Goal: Transaction & Acquisition: Purchase product/service

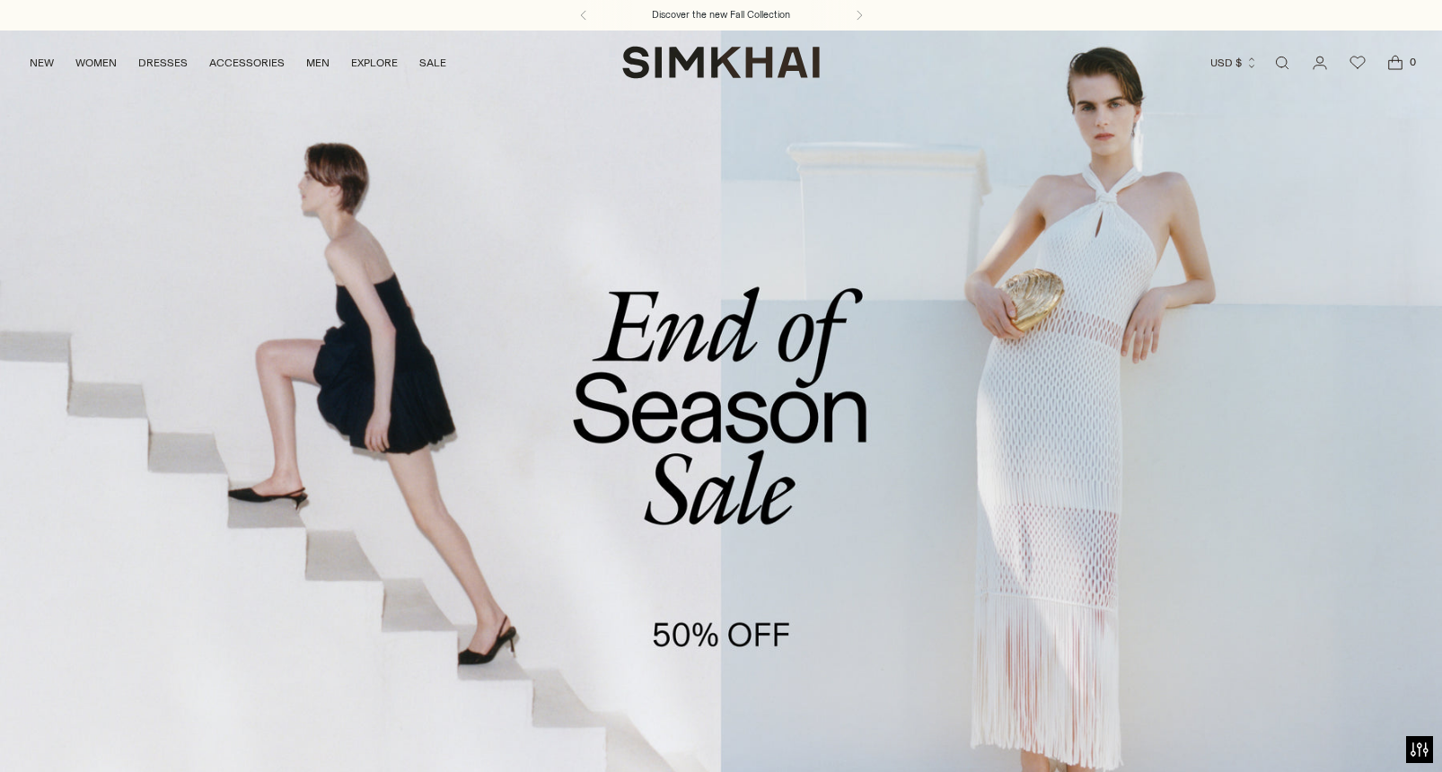
click at [669, 383] on link "/collections/sale" at bounding box center [721, 443] width 1442 height 827
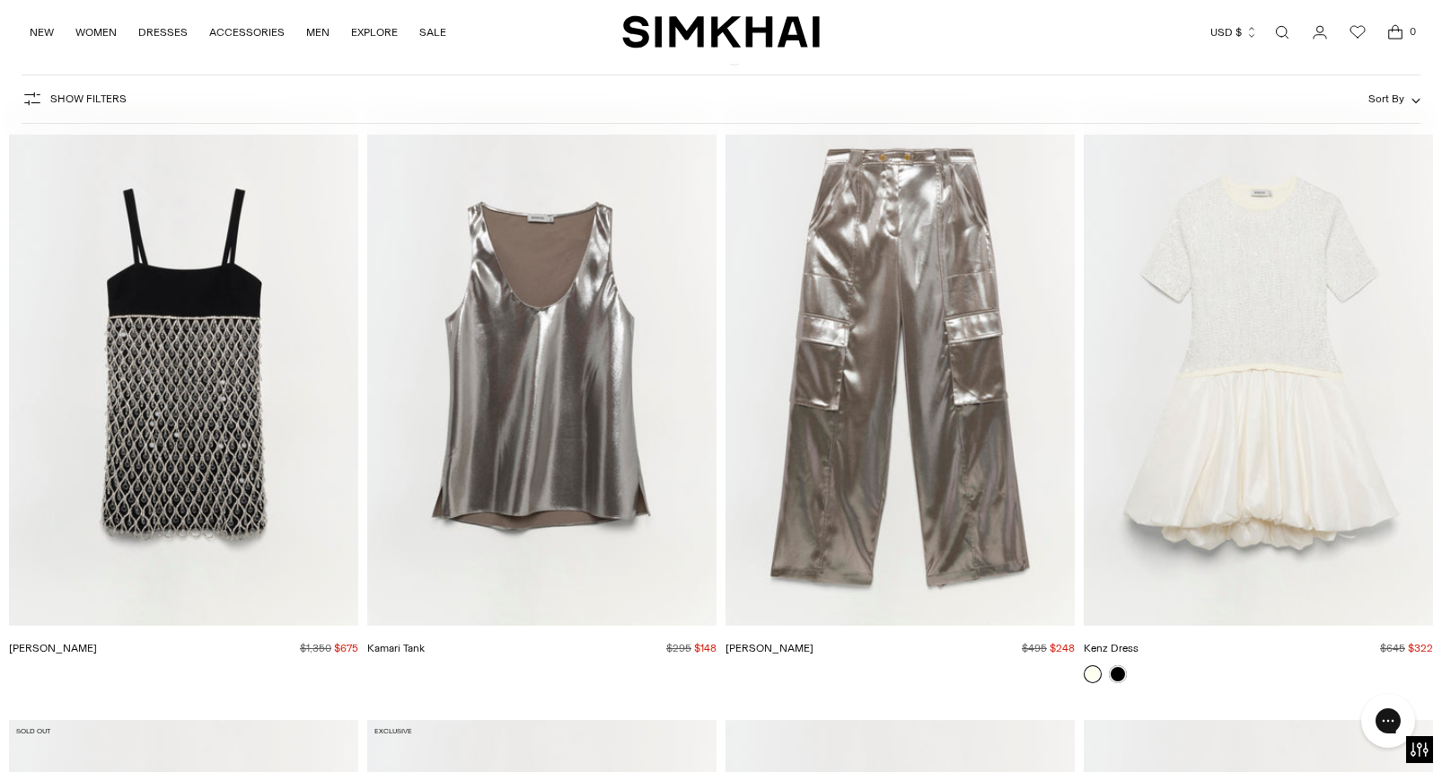
scroll to position [18607, 0]
click at [84, 106] on button "Show Filters" at bounding box center [74, 98] width 105 height 29
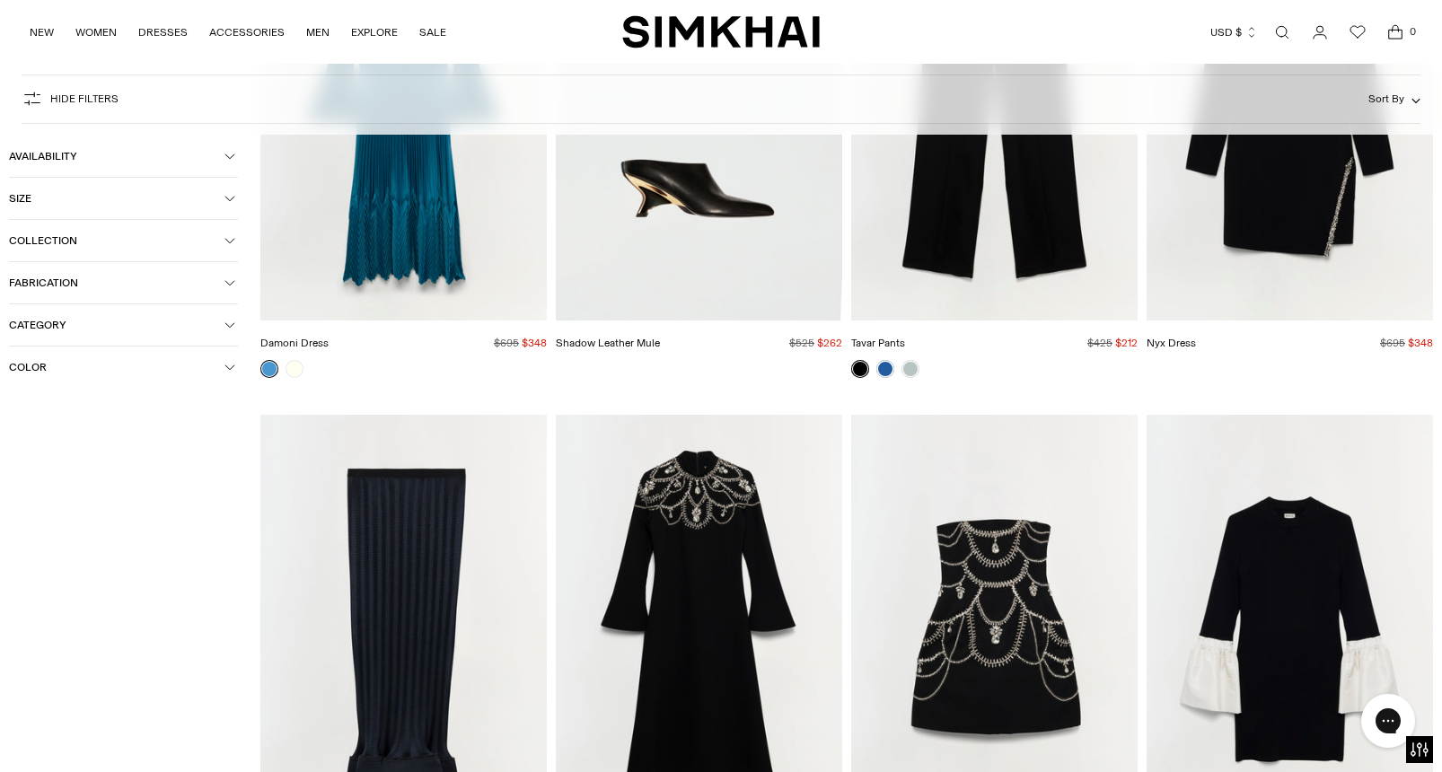
click at [124, 203] on span "Size" at bounding box center [117, 198] width 216 height 13
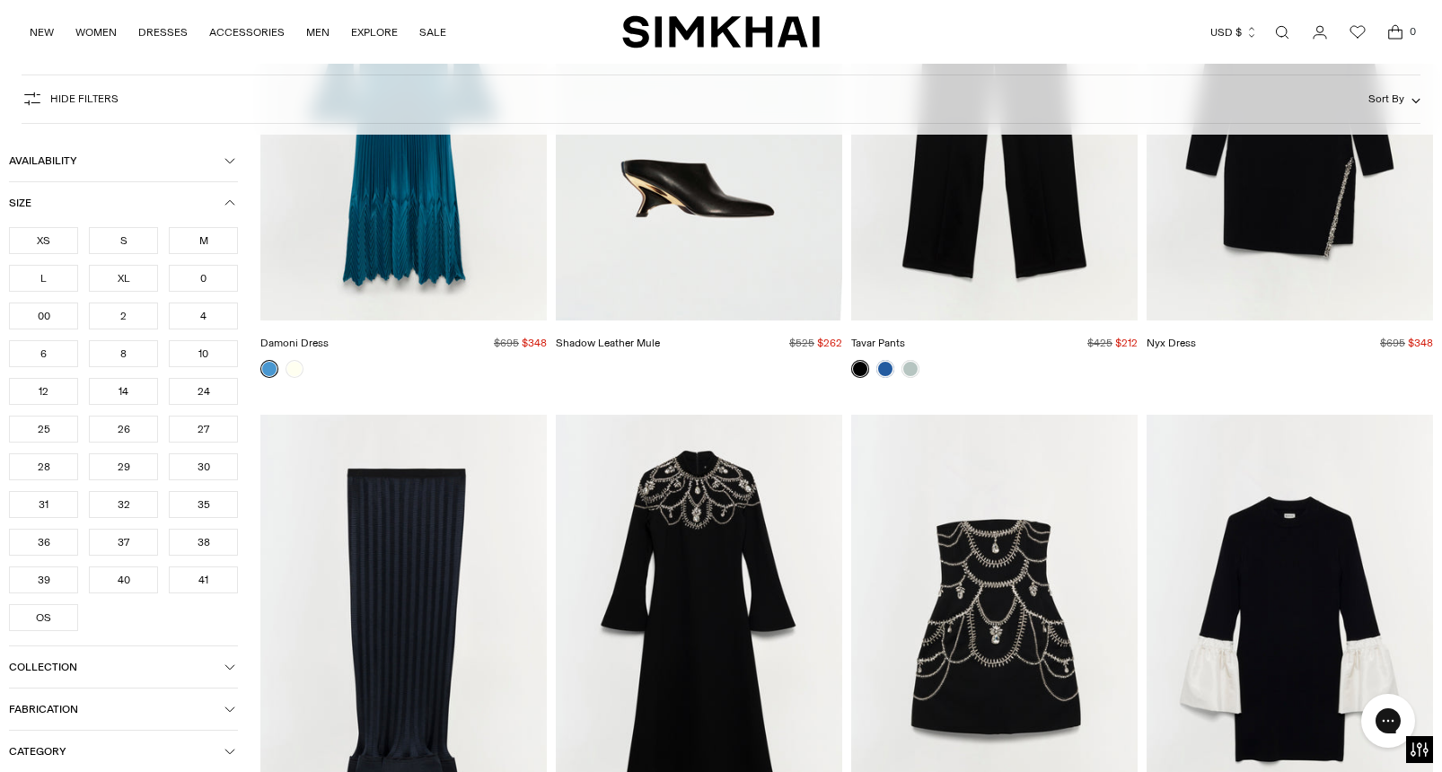
click at [48, 243] on div "XS" at bounding box center [43, 240] width 69 height 27
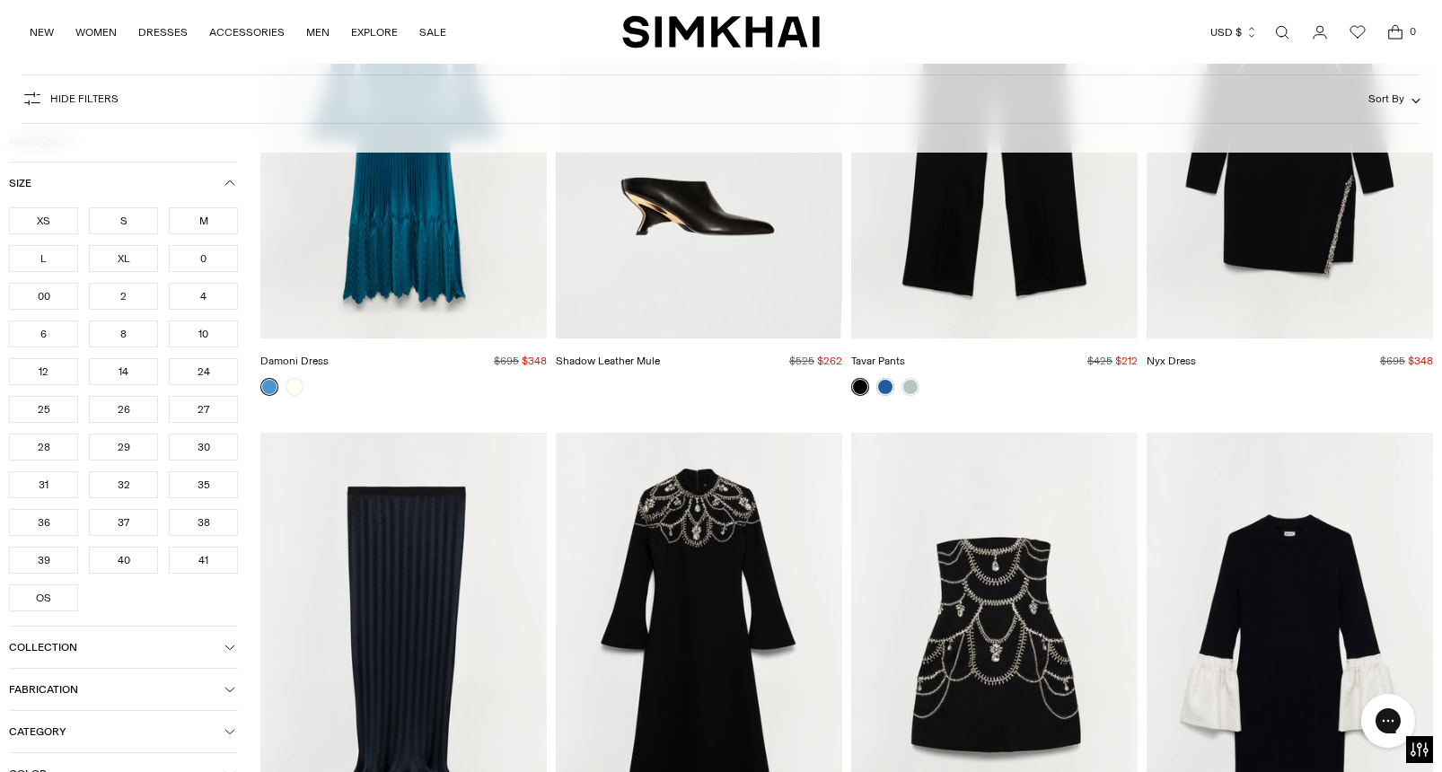
scroll to position [18625, 0]
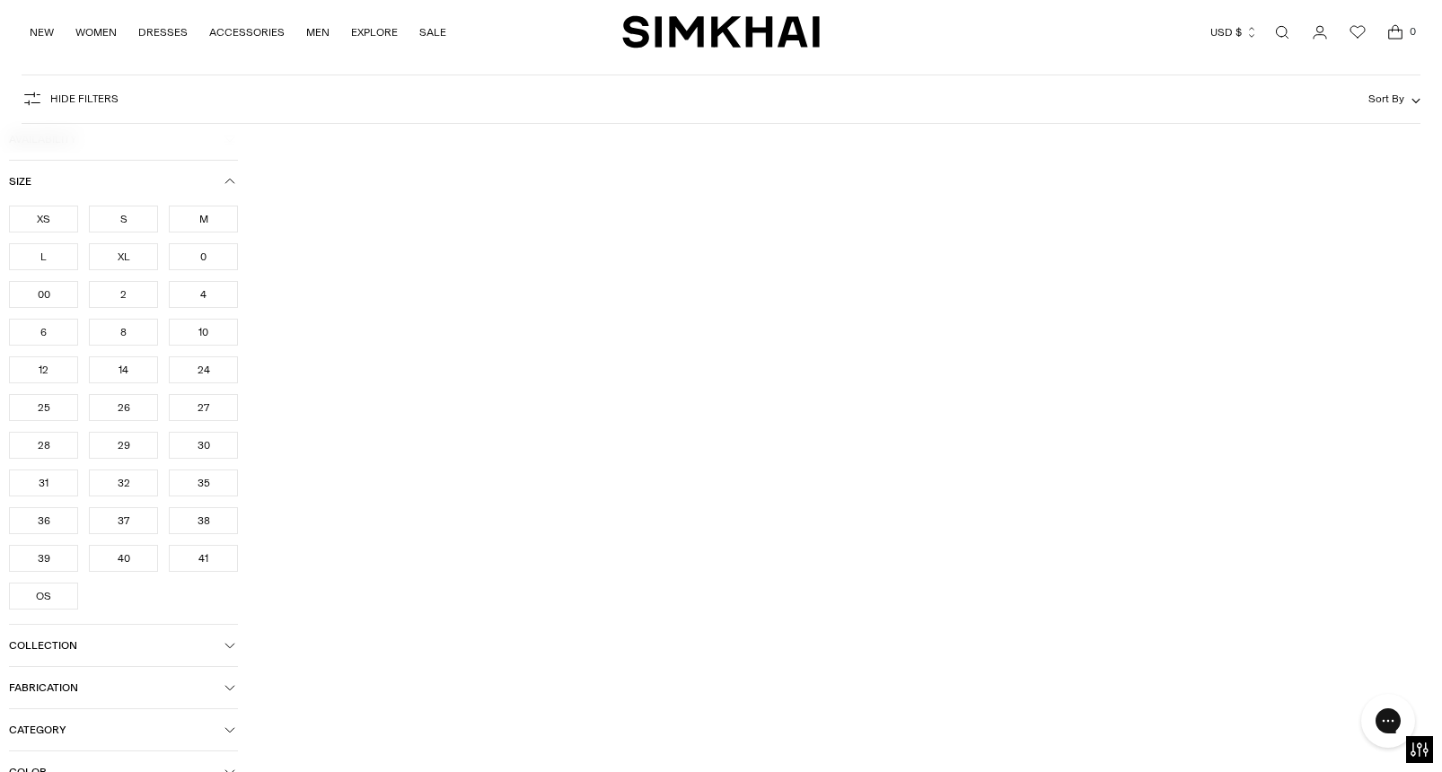
click at [105, 220] on div "S" at bounding box center [123, 218] width 69 height 27
click at [136, 666] on button "Fabrication" at bounding box center [123, 686] width 229 height 41
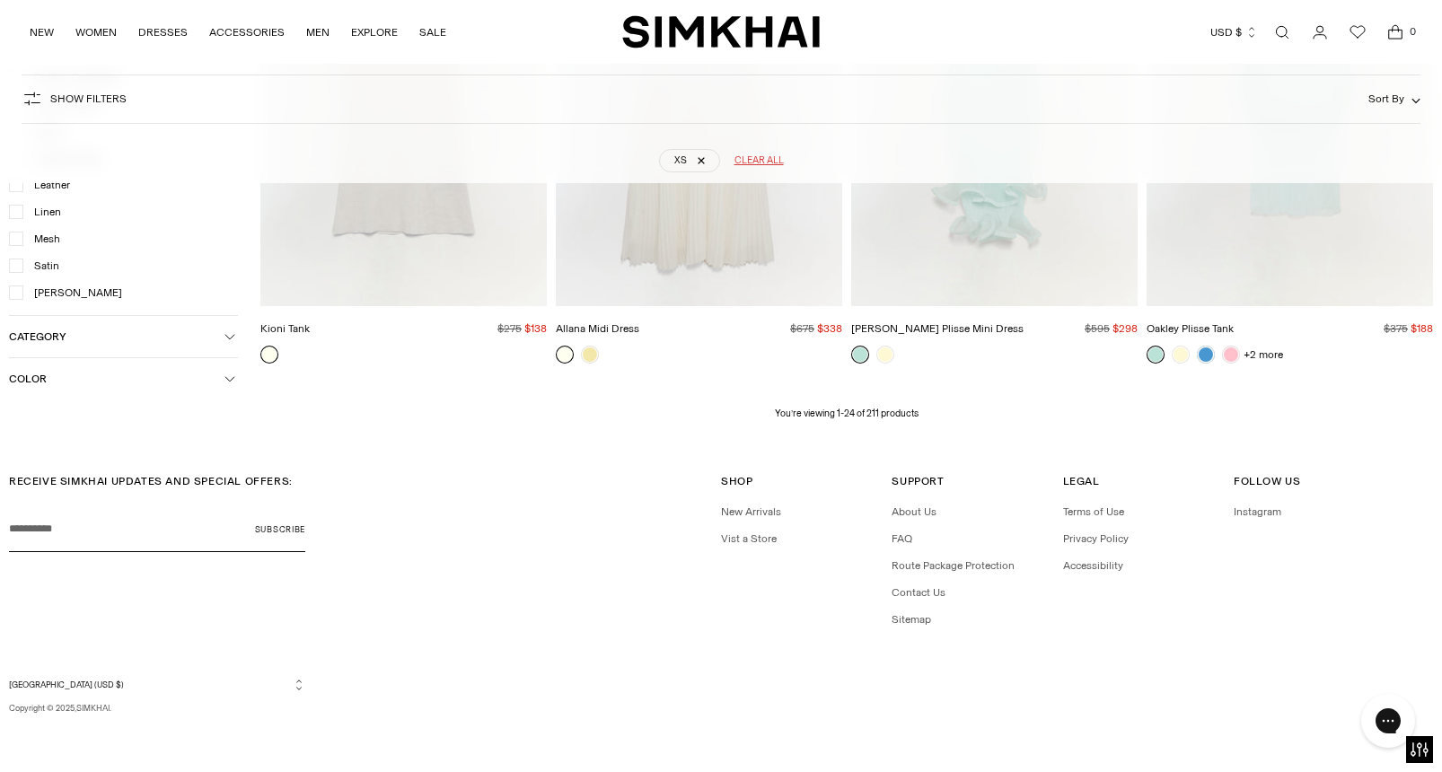
scroll to position [133, 0]
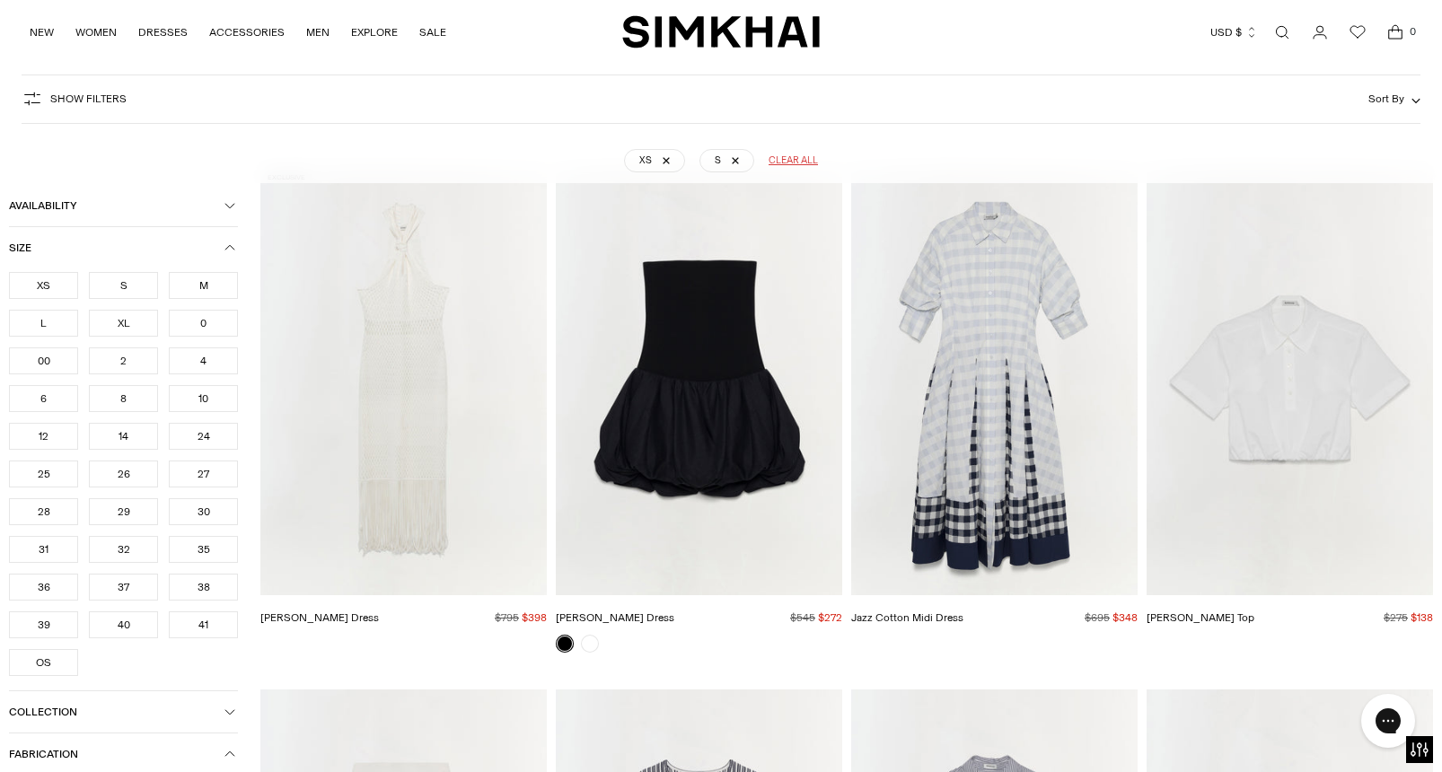
click at [132, 365] on div "2" at bounding box center [123, 361] width 69 height 27
click at [192, 363] on div "4" at bounding box center [203, 361] width 69 height 27
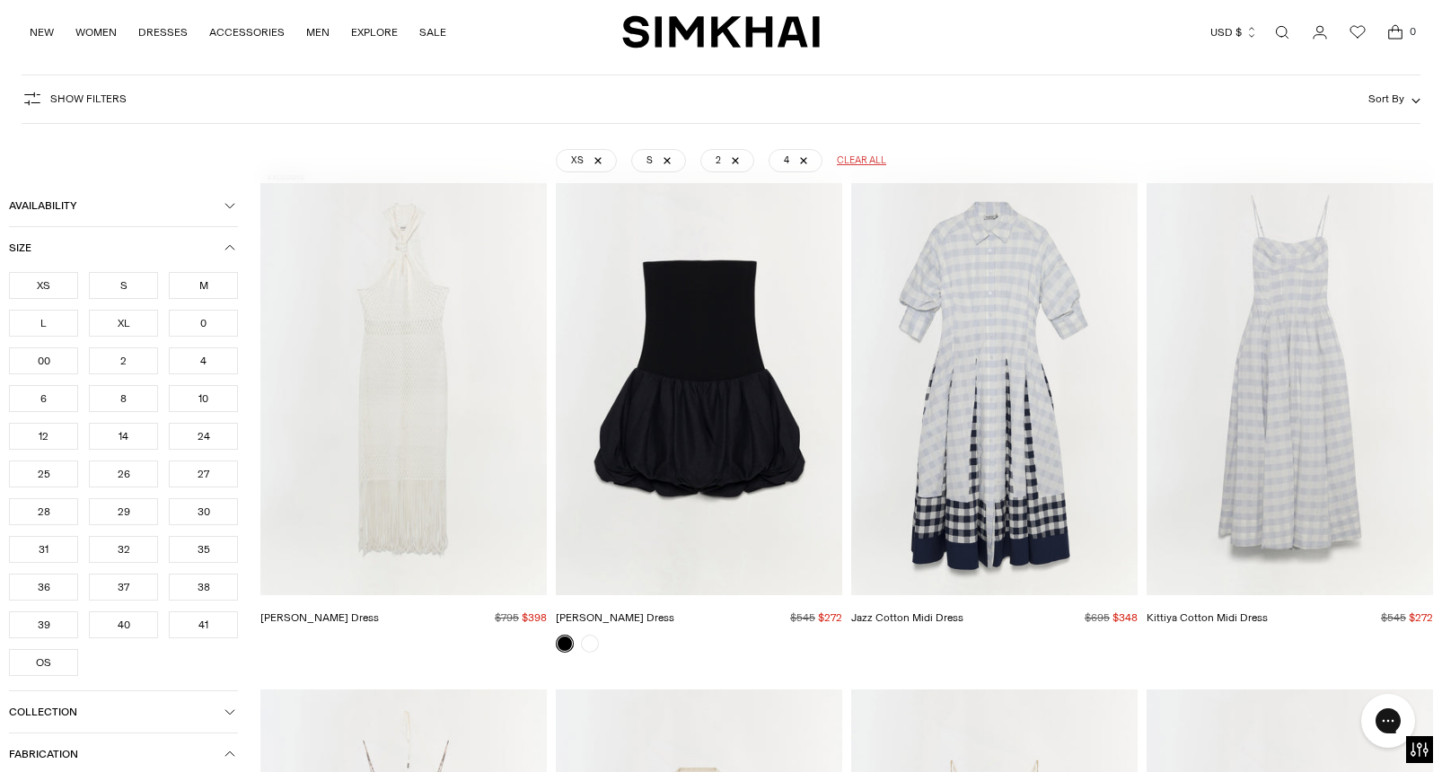
click at [125, 472] on div "26" at bounding box center [123, 474] width 69 height 27
click at [37, 476] on div "25" at bounding box center [43, 474] width 69 height 27
click at [226, 244] on icon "button" at bounding box center [229, 247] width 11 height 11
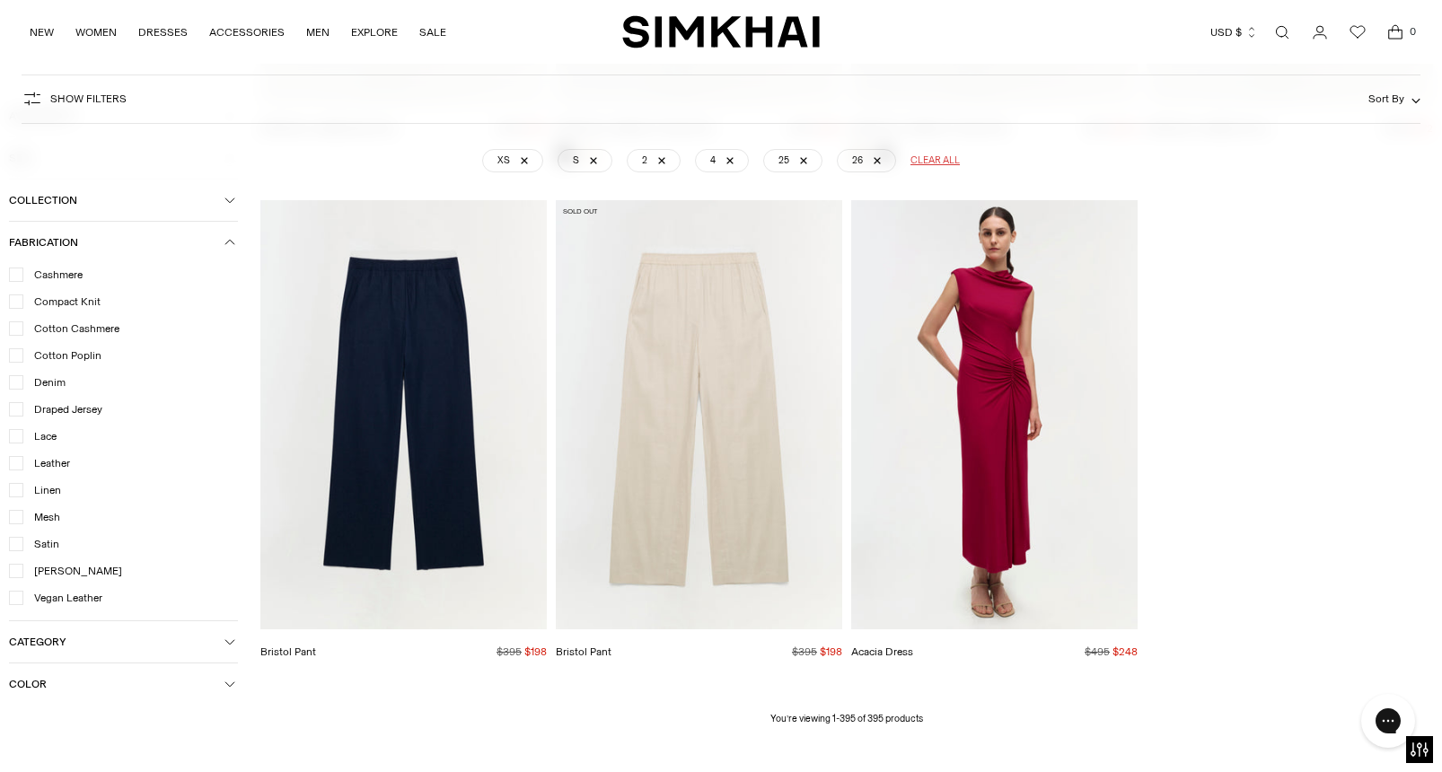
scroll to position [51270, 0]
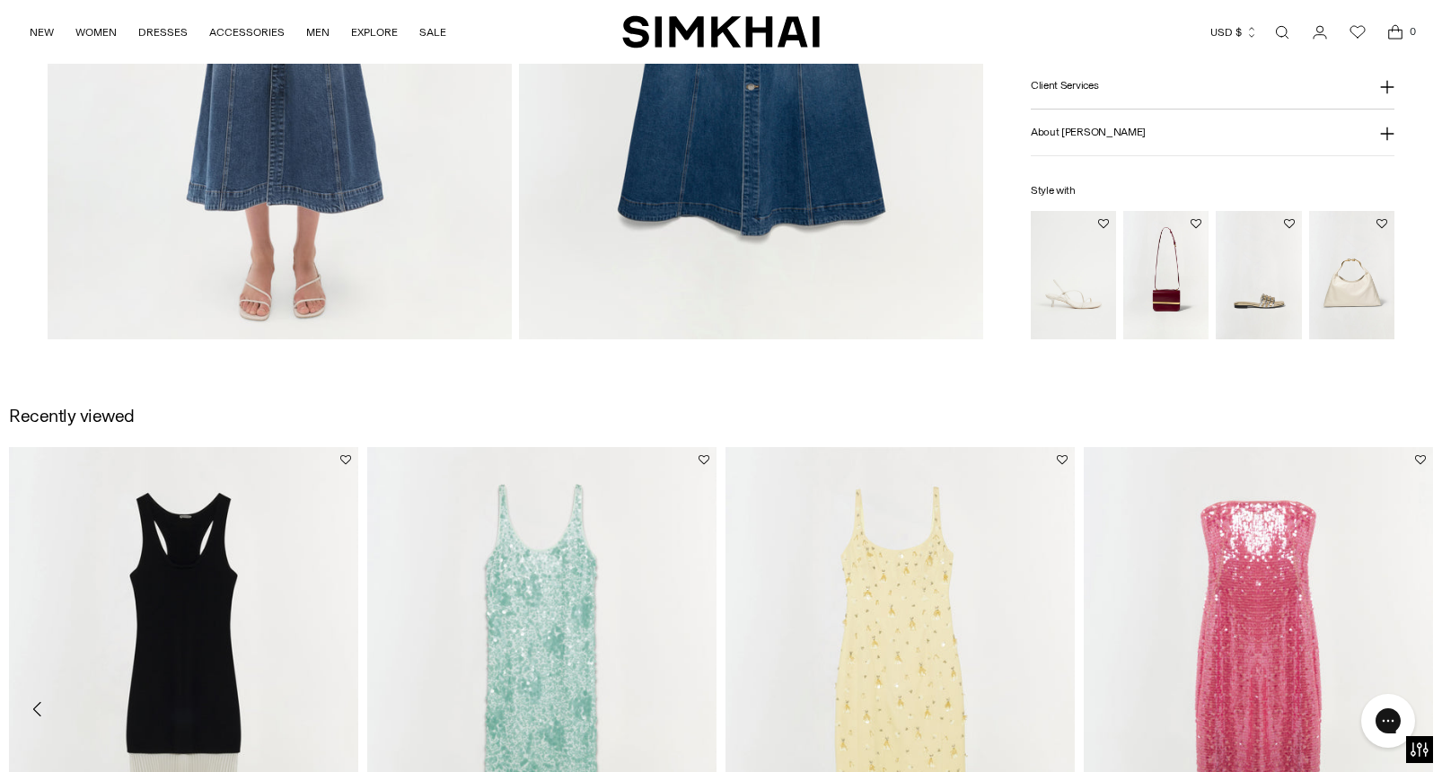
scroll to position [1741, 0]
